Goal: Navigation & Orientation: Understand site structure

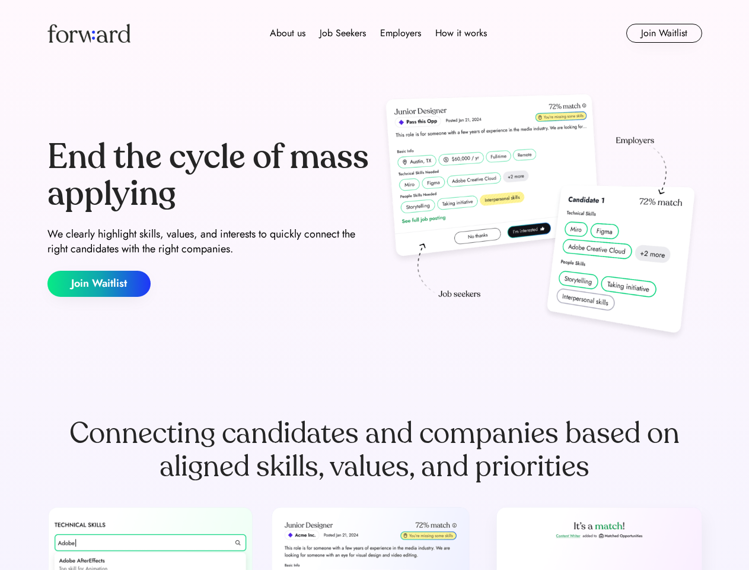
click at [374, 285] on div "End the cycle of mass applying We clearly highlight skills, values, and interes…" at bounding box center [374, 217] width 655 height 255
click at [375, 33] on div "About us Job Seekers Employers How it works" at bounding box center [379, 33] width 468 height 14
click at [89, 33] on img at bounding box center [88, 33] width 83 height 19
click at [379, 33] on div "About us Job Seekers Employers How it works" at bounding box center [379, 33] width 468 height 14
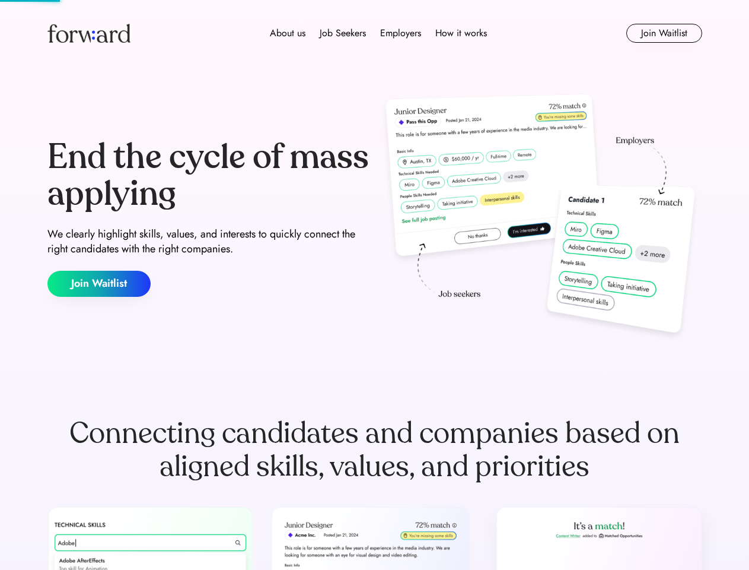
click at [288, 33] on div "About us" at bounding box center [288, 33] width 36 height 14
click at [343, 33] on div "Job Seekers" at bounding box center [343, 33] width 46 height 14
click at [401, 33] on div "Employers" at bounding box center [400, 33] width 41 height 14
click at [460, 33] on div "How it works" at bounding box center [462, 33] width 52 height 14
click at [664, 33] on button "Join Waitlist" at bounding box center [665, 33] width 76 height 19
